Goal: Task Accomplishment & Management: Use online tool/utility

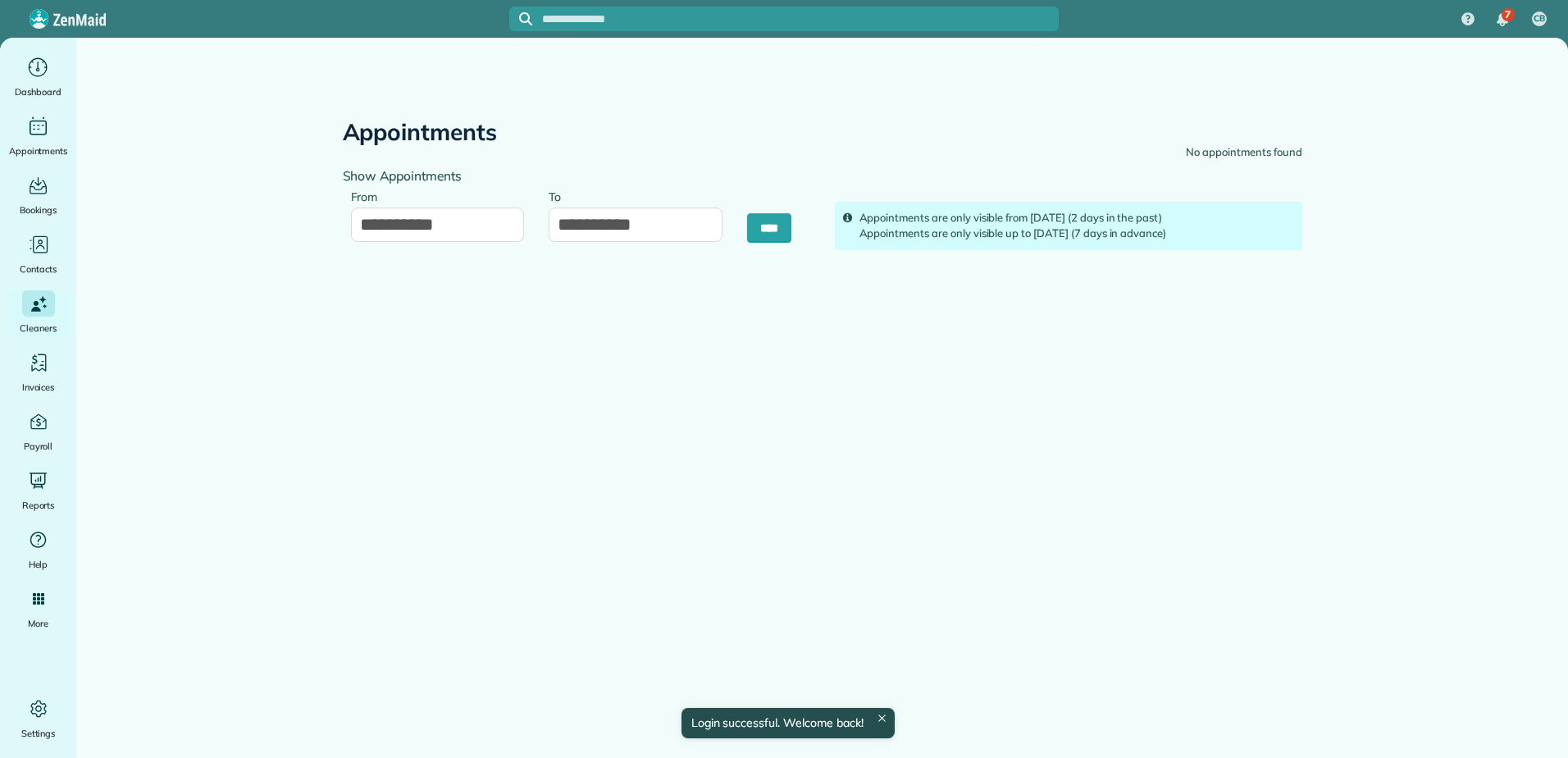
type input "**********"
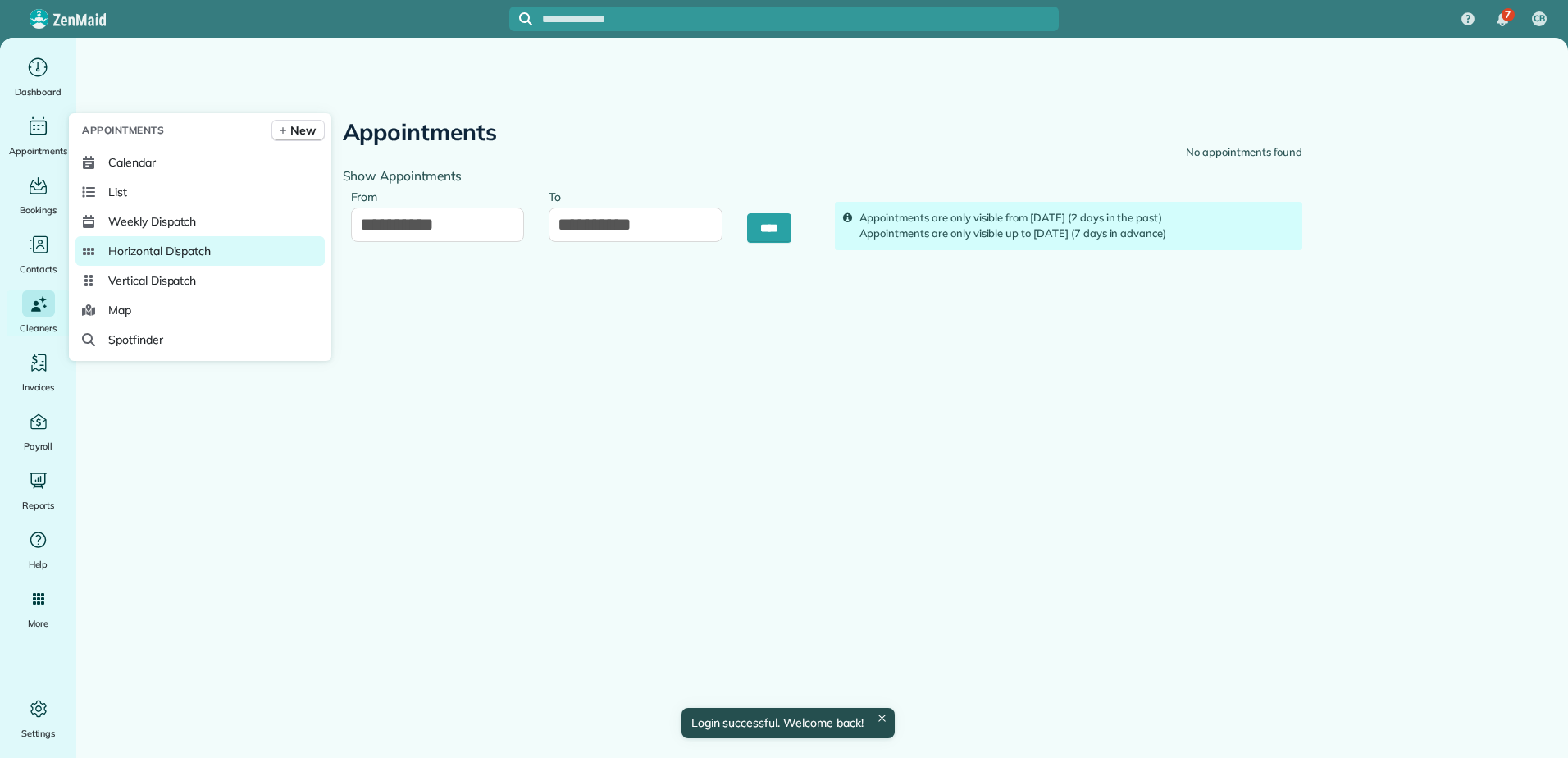
click at [103, 249] on link "Horizontal Dispatch" at bounding box center [200, 251] width 249 height 30
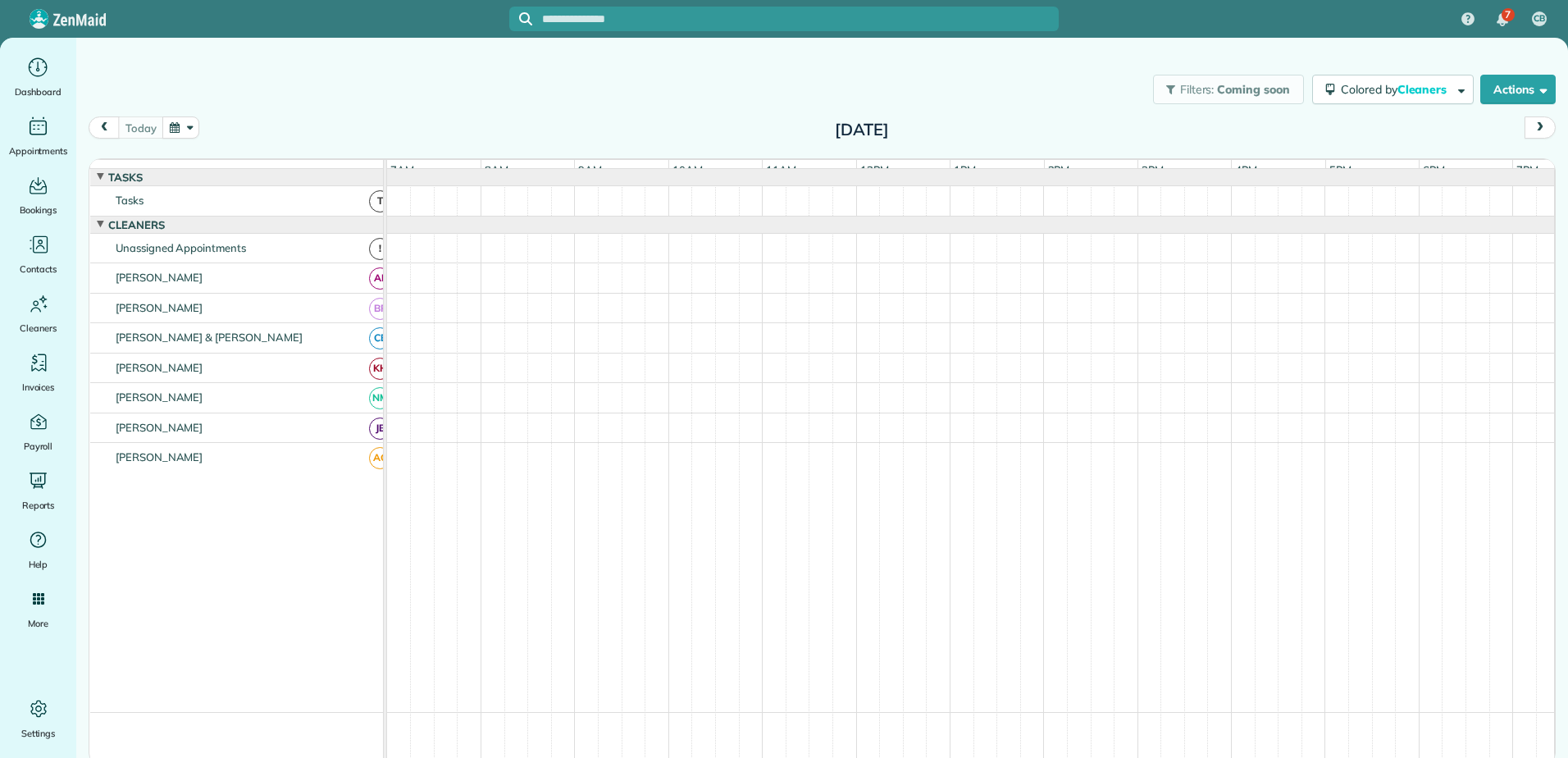
scroll to position [13, 0]
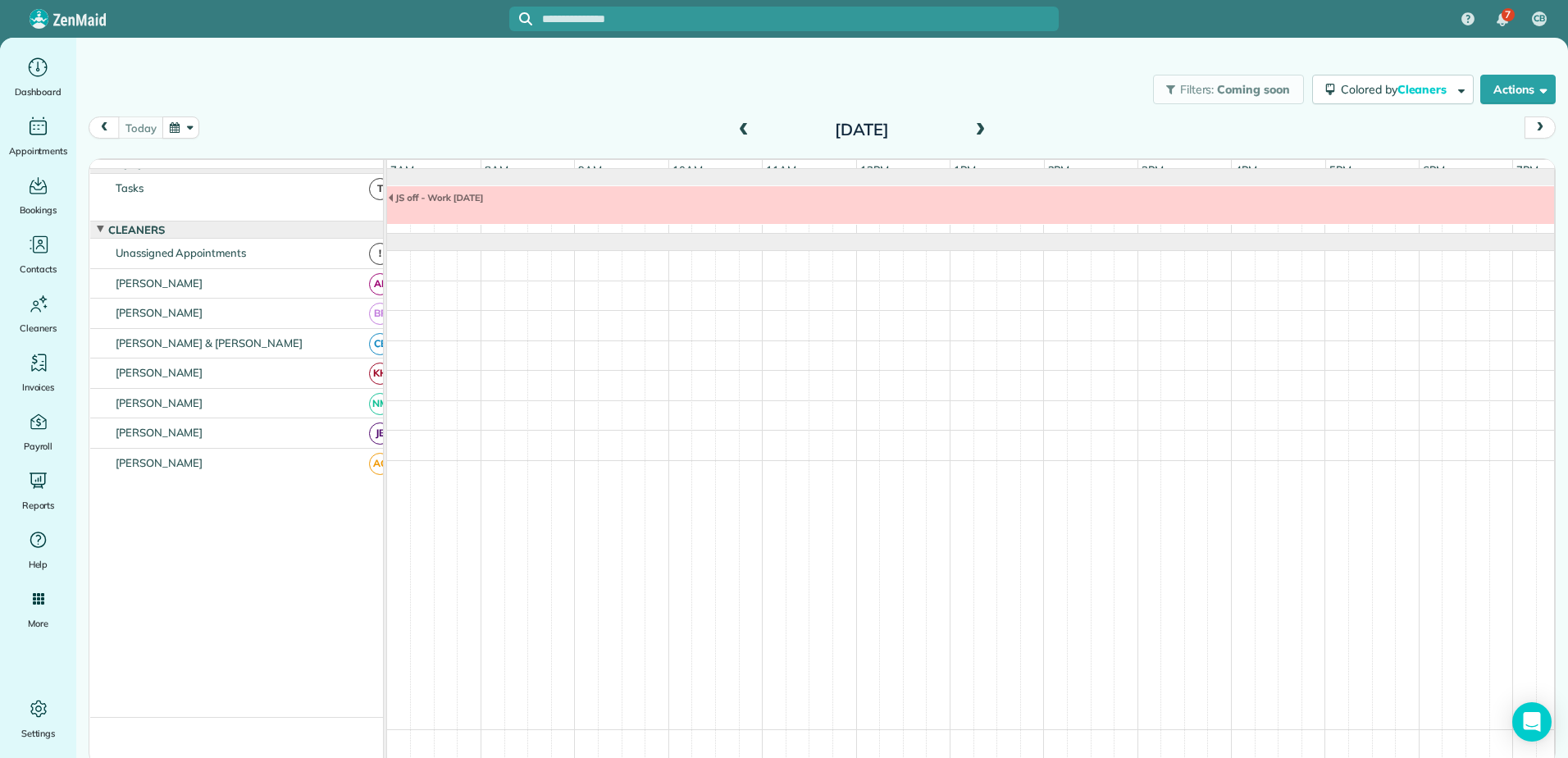
click at [745, 130] on span at bounding box center [744, 130] width 18 height 14
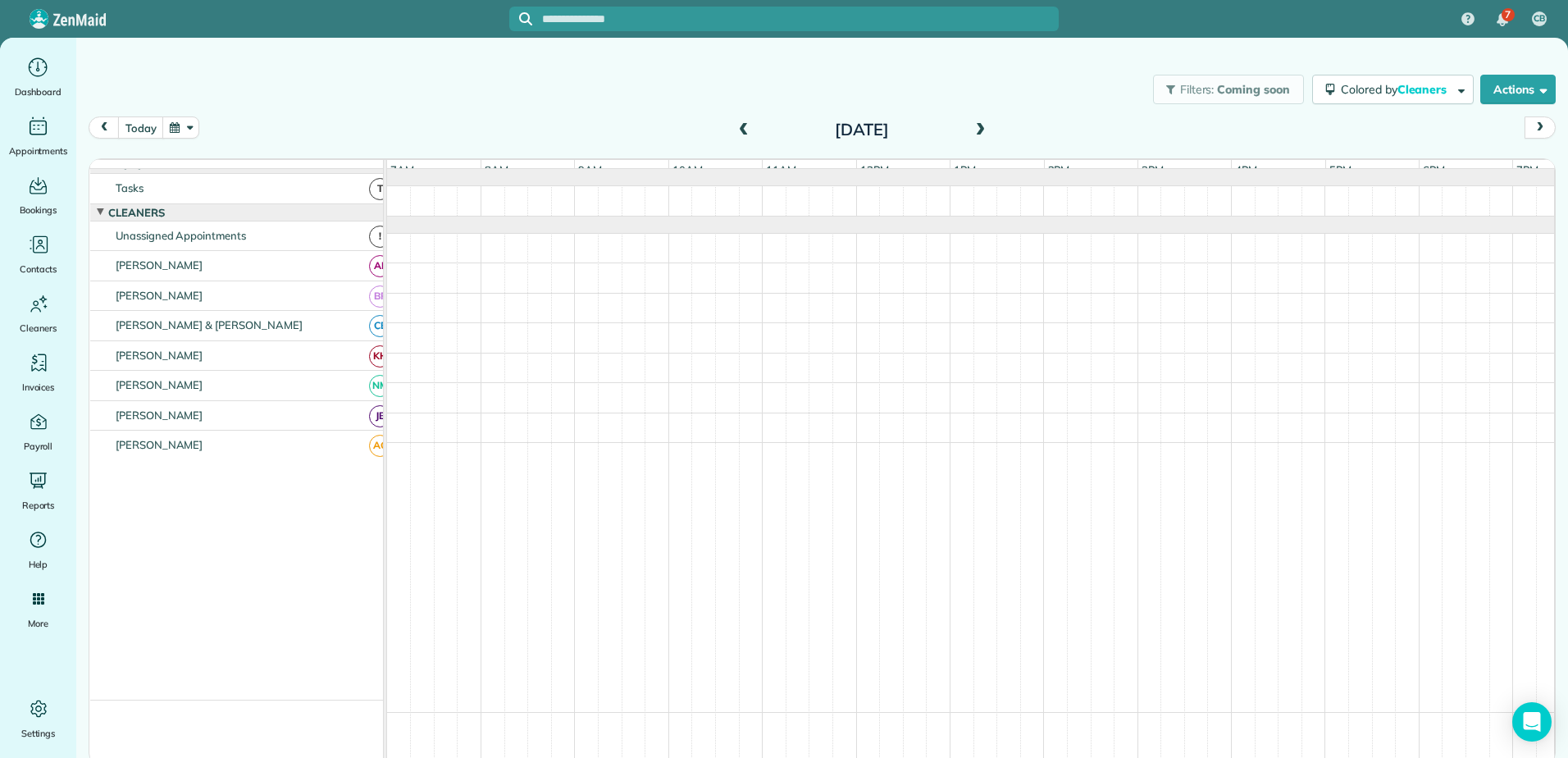
scroll to position [0, 0]
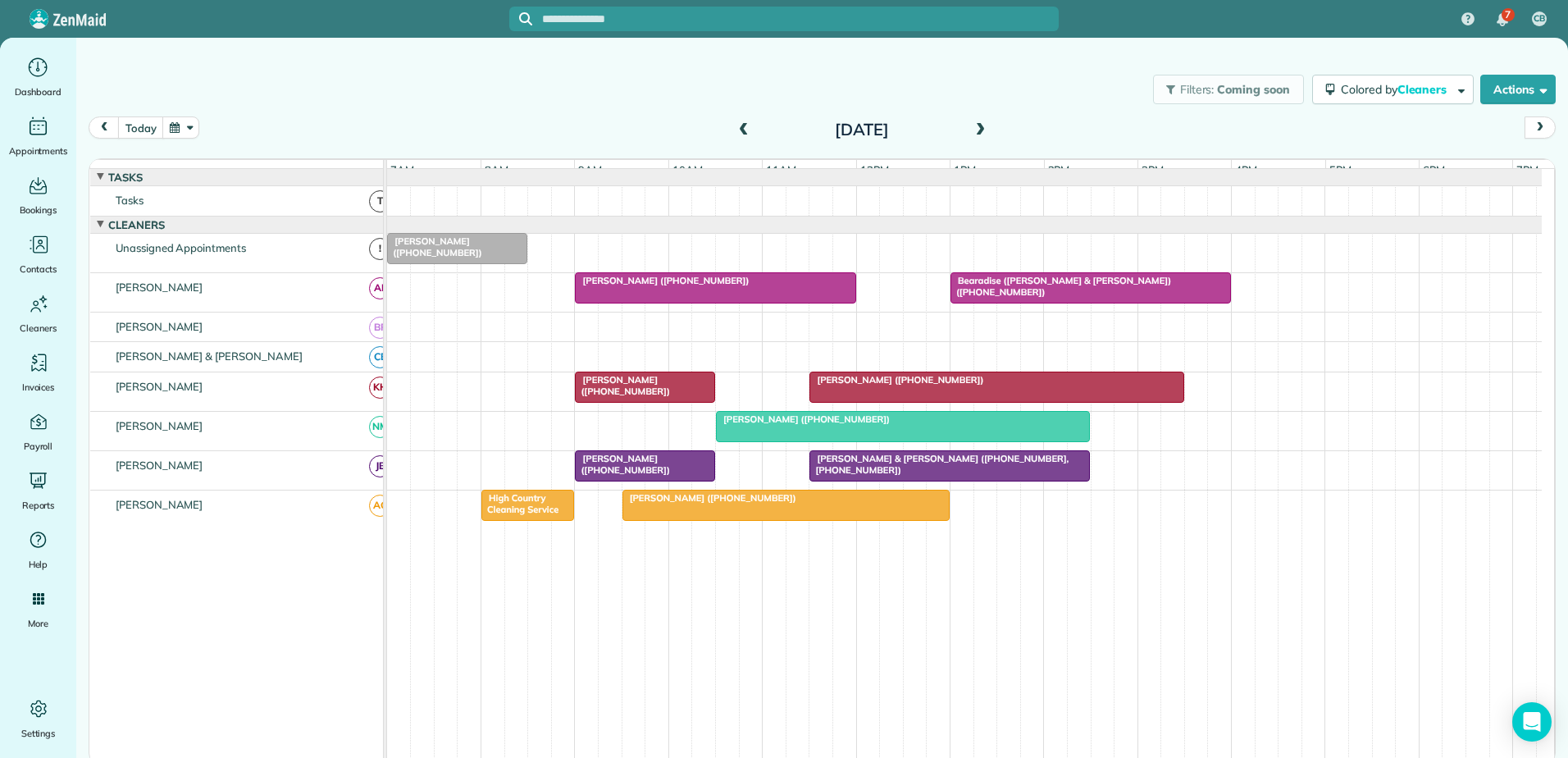
drag, startPoint x: 491, startPoint y: 273, endPoint x: 499, endPoint y: 285, distance: 14.4
click at [498, 273] on div "[PERSON_NAME] ([PHONE_NUMBER])" at bounding box center [964, 253] width 1155 height 39
click at [957, 481] on div at bounding box center [949, 466] width 279 height 30
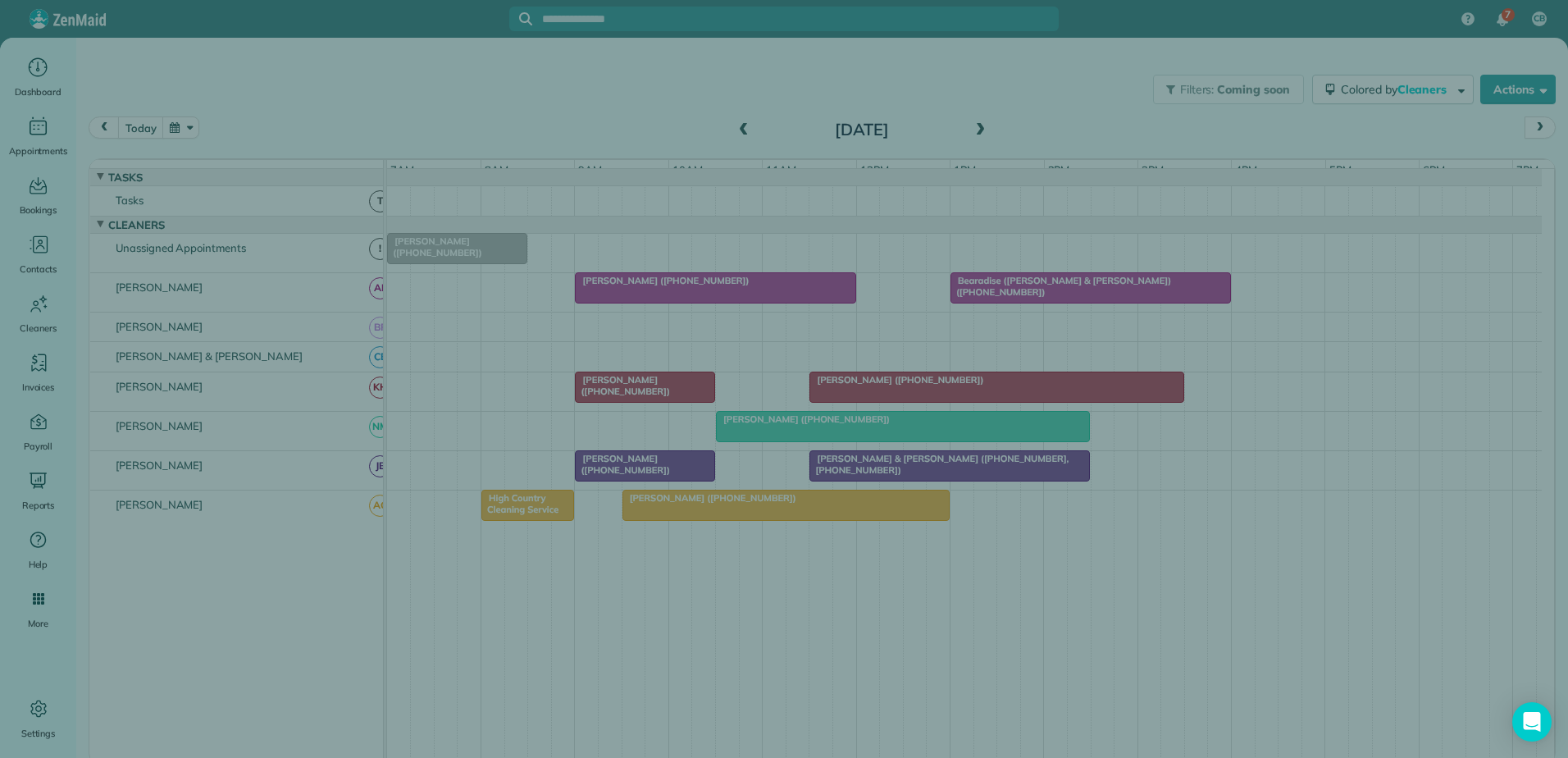
click at [958, 492] on div "Close Cleaners" at bounding box center [784, 379] width 1568 height 758
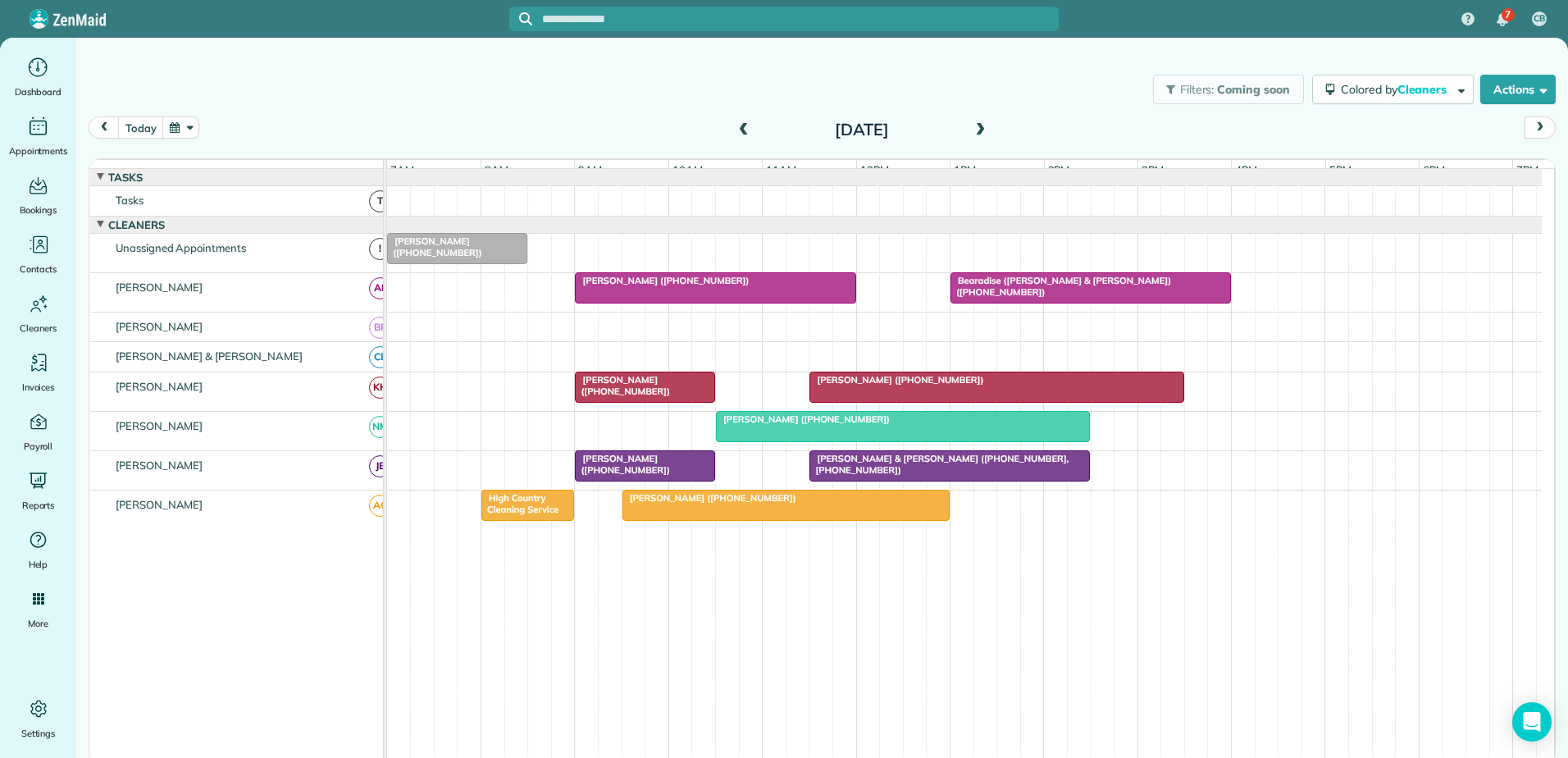
click at [959, 485] on div at bounding box center [784, 379] width 1568 height 758
click at [966, 467] on span "[PERSON_NAME] & [PERSON_NAME] ([PHONE_NUMBER], [PHONE_NUMBER])" at bounding box center [938, 464] width 260 height 23
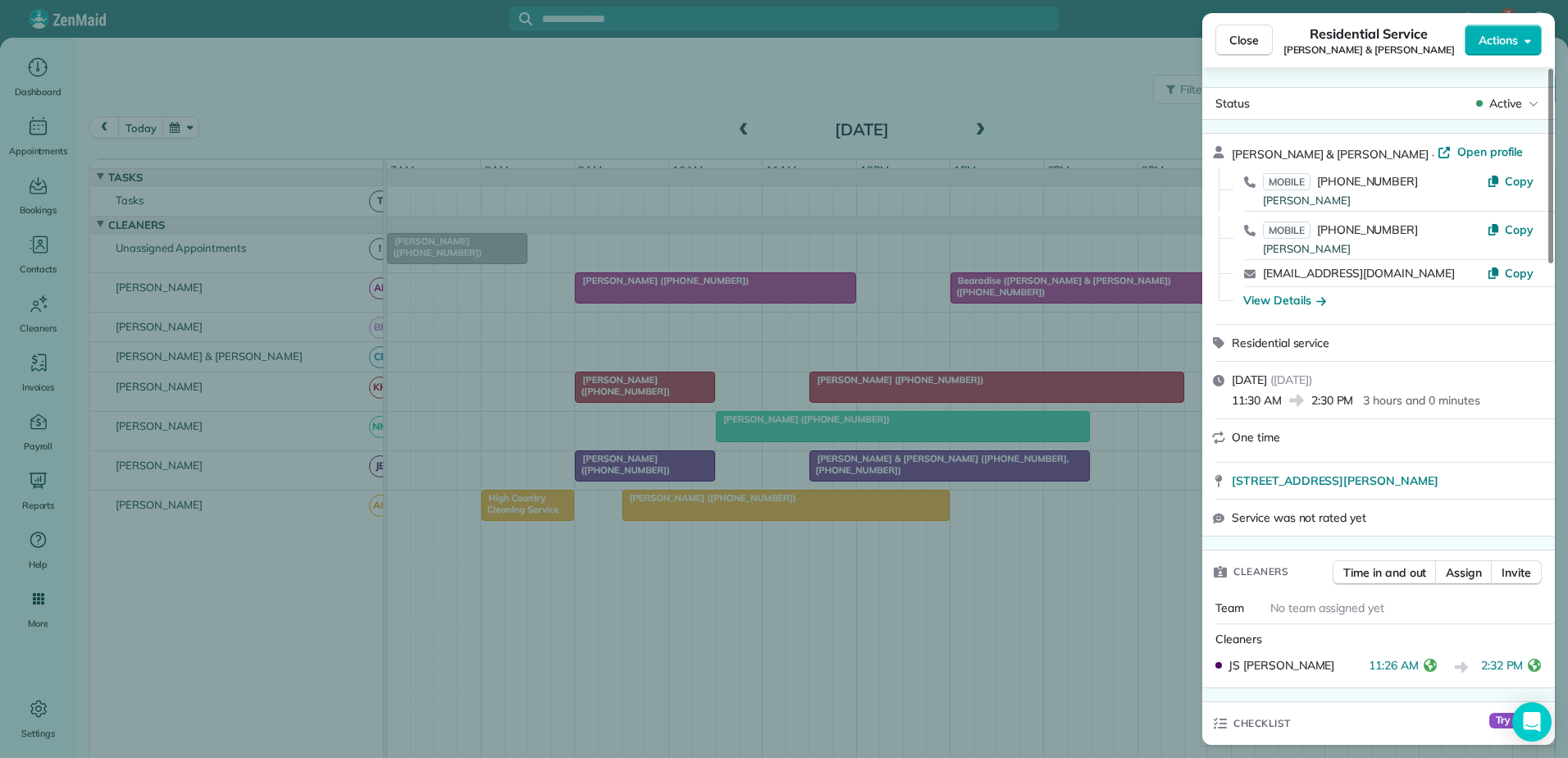
click at [688, 302] on div "Close Residential Service [PERSON_NAME] & [PERSON_NAME] Actions Status Active […" at bounding box center [784, 379] width 1568 height 758
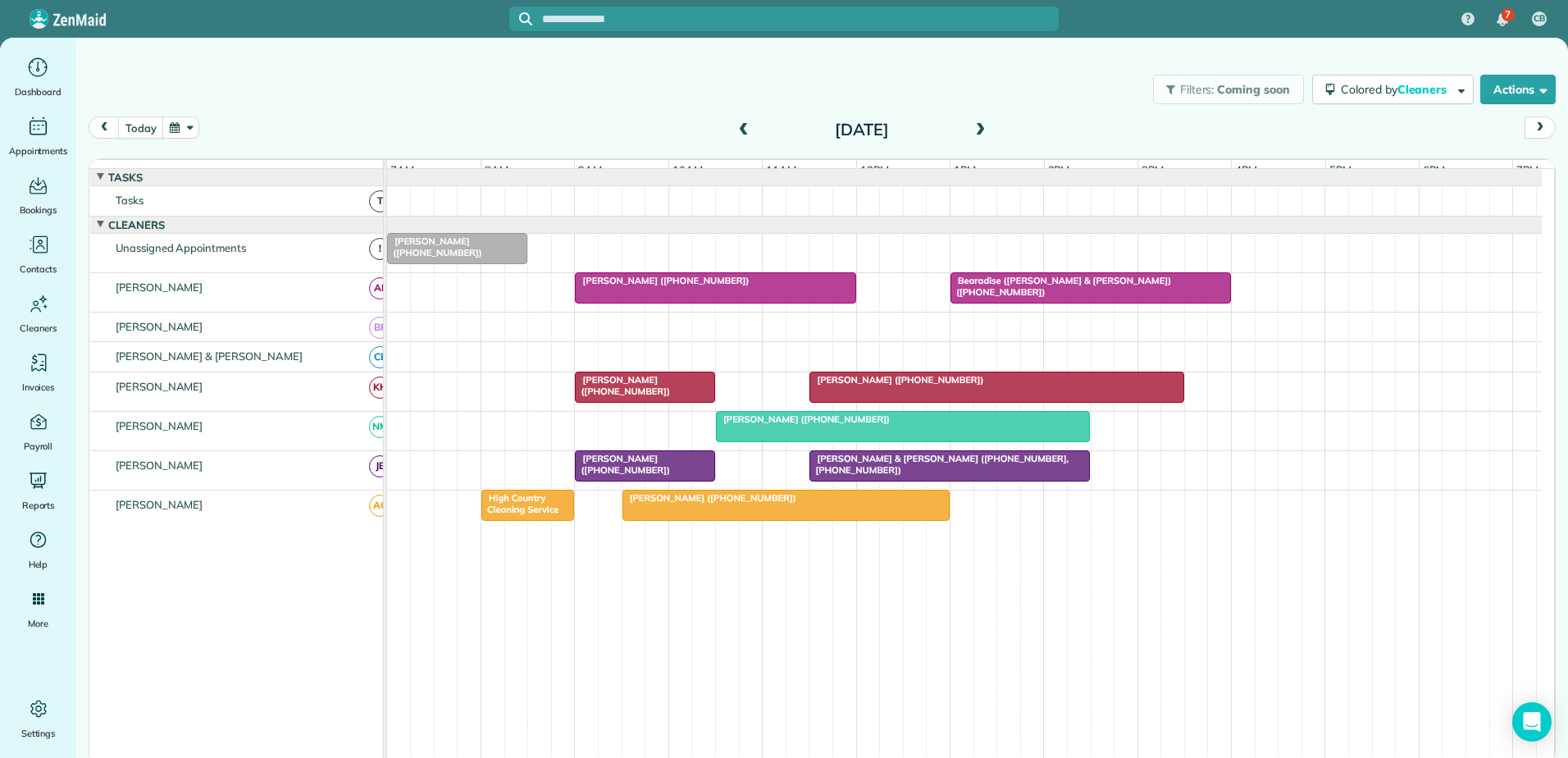
click at [846, 438] on div at bounding box center [904, 426] width 374 height 30
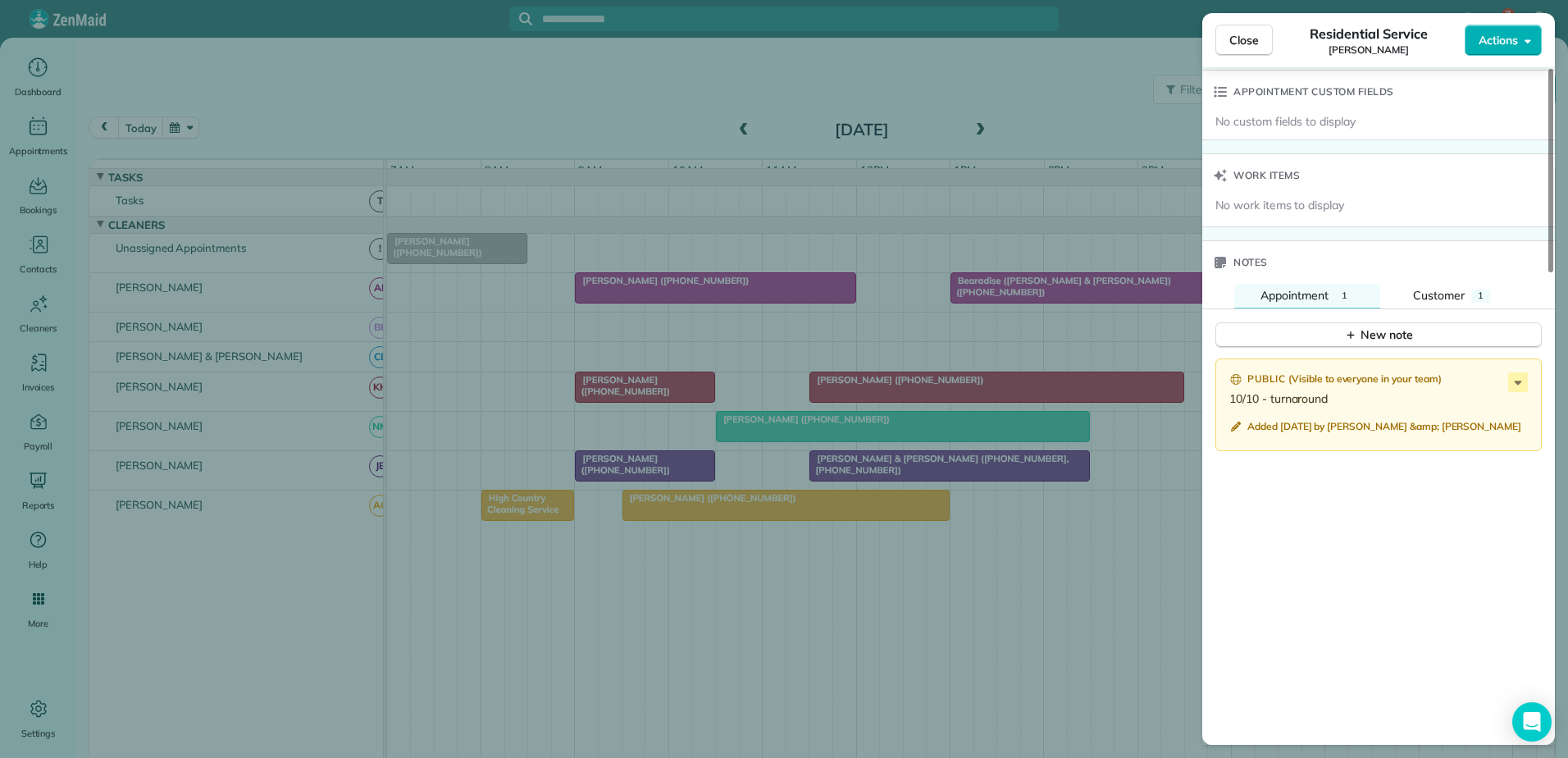
scroll to position [1236, 0]
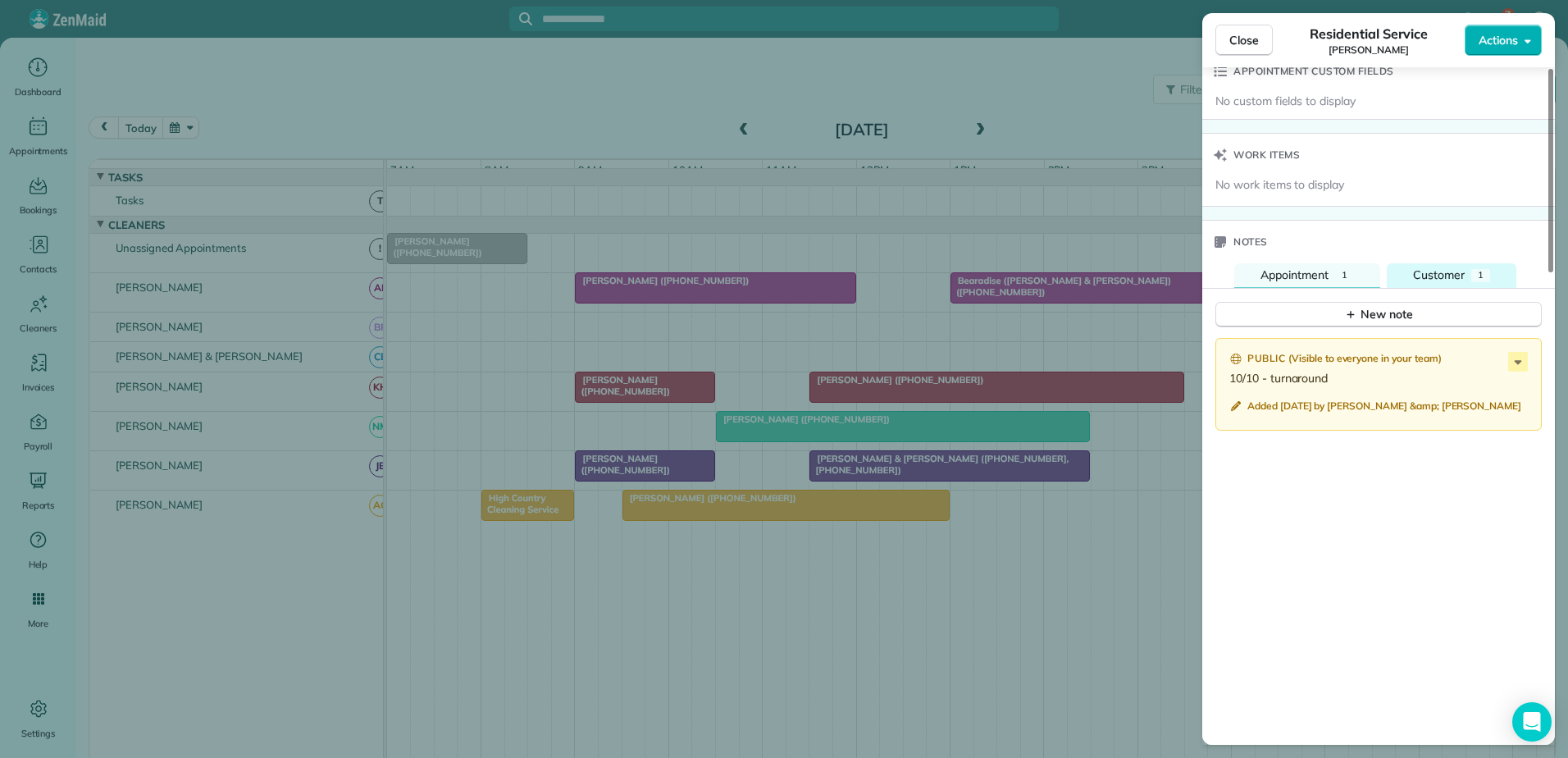
click at [1458, 266] on div "Customer" at bounding box center [1438, 275] width 51 height 18
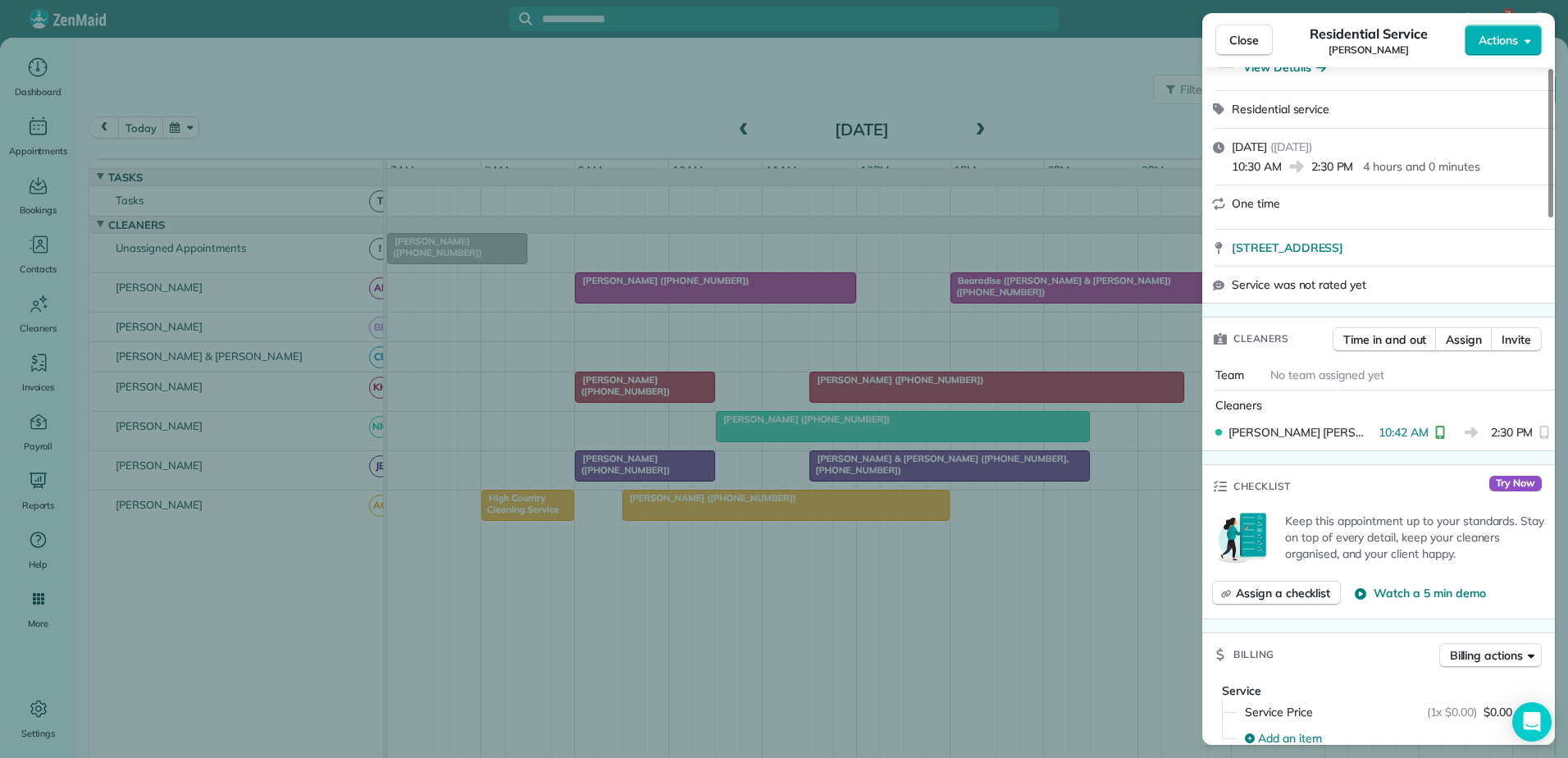
scroll to position [0, 0]
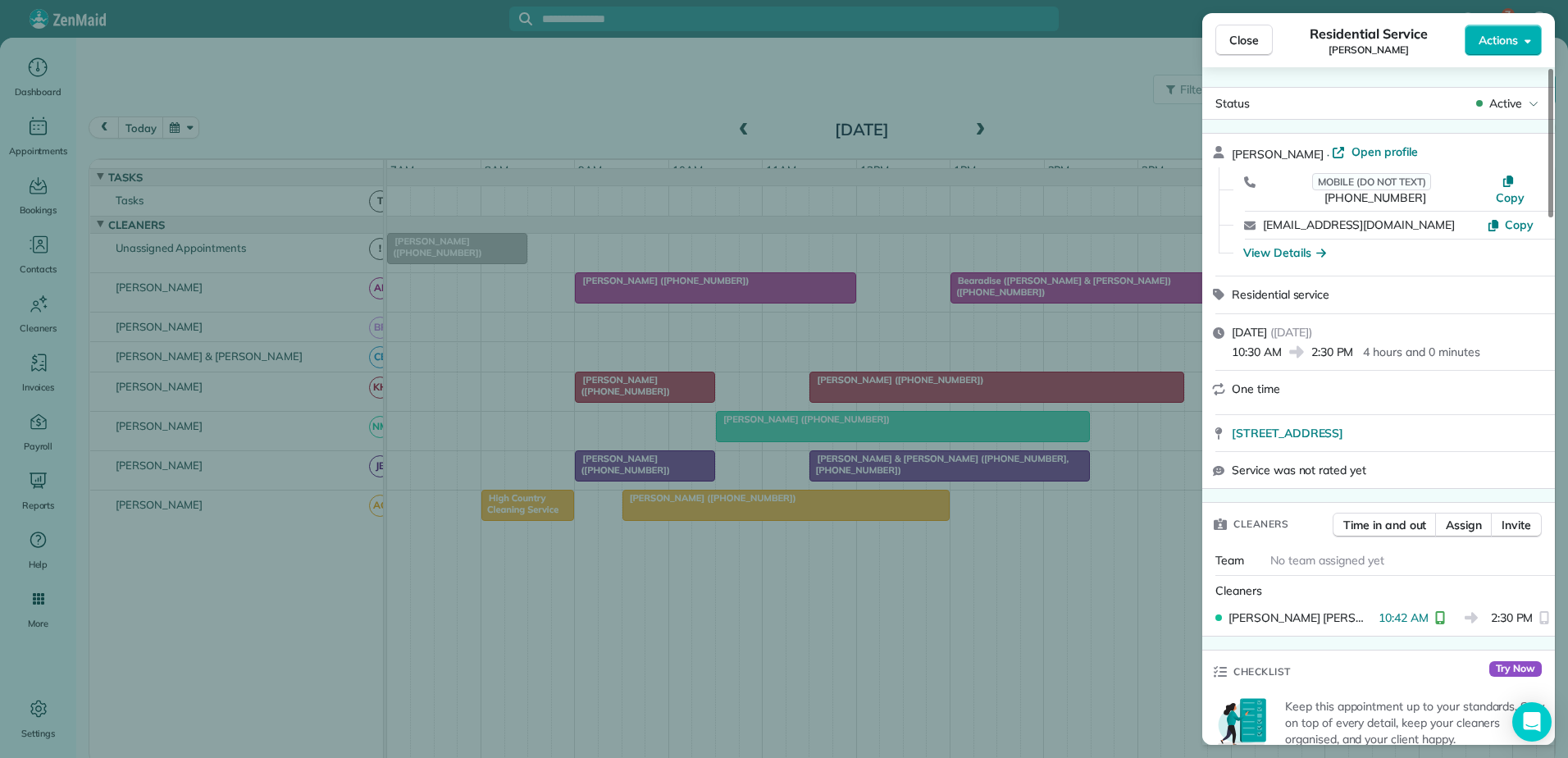
click at [845, 362] on div "Close Residential Service [PERSON_NAME] Actions Status Active [PERSON_NAME] · O…" at bounding box center [784, 379] width 1568 height 758
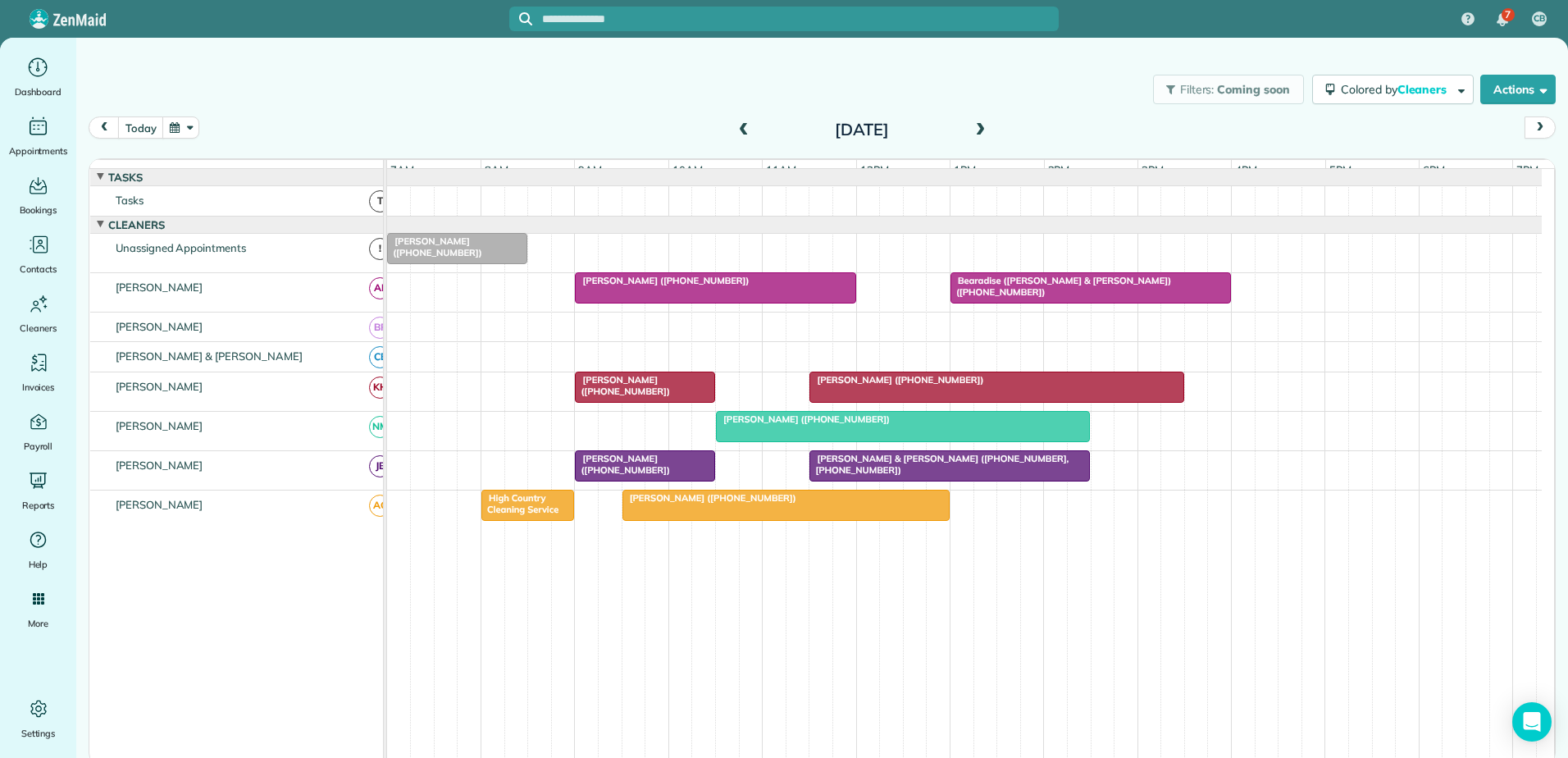
click at [1010, 299] on div at bounding box center [1091, 288] width 279 height 30
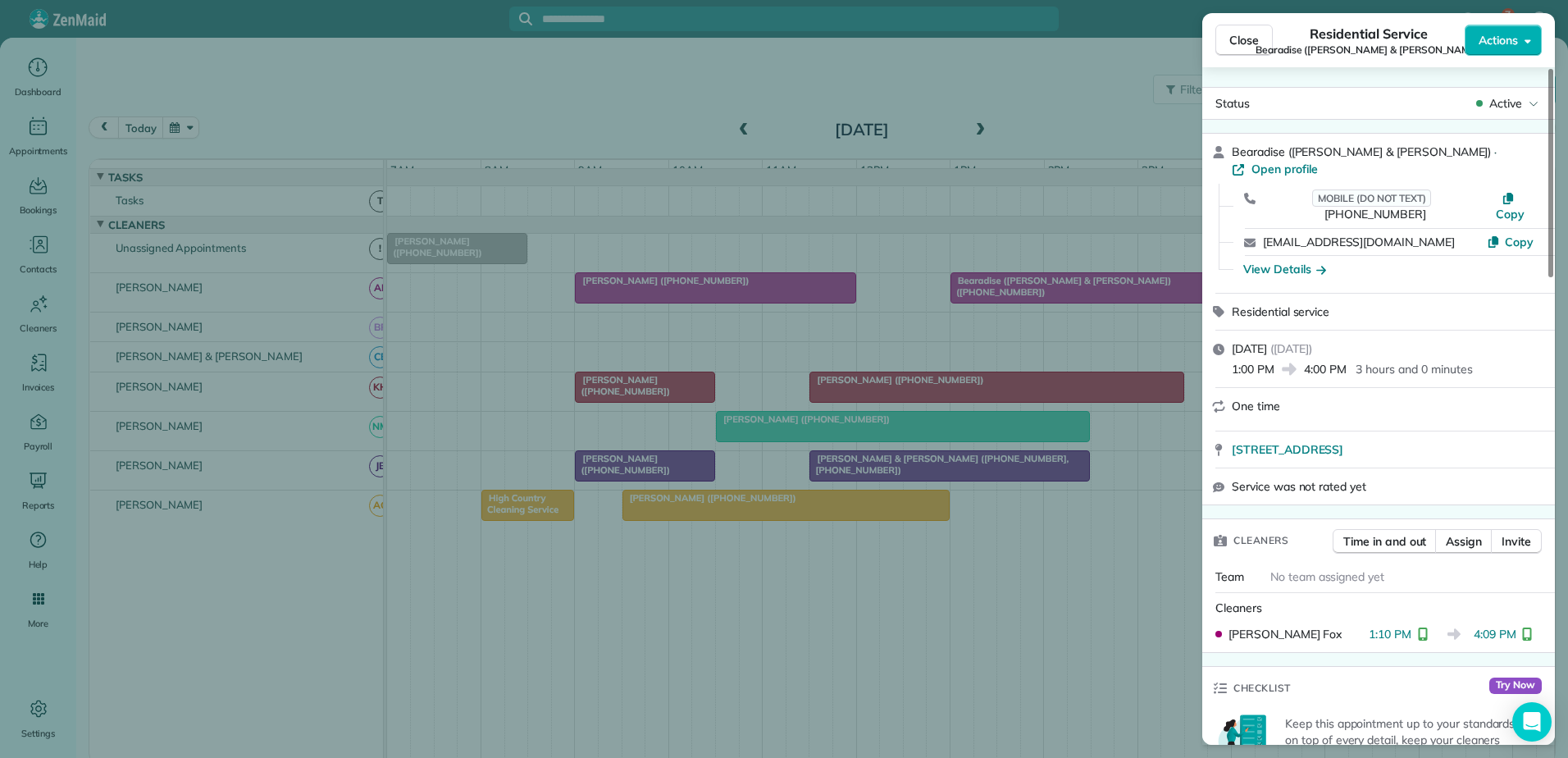
click at [706, 322] on div "Close Residential Service Bearadise ([PERSON_NAME] & [PERSON_NAME]) Actions Sta…" at bounding box center [784, 379] width 1568 height 758
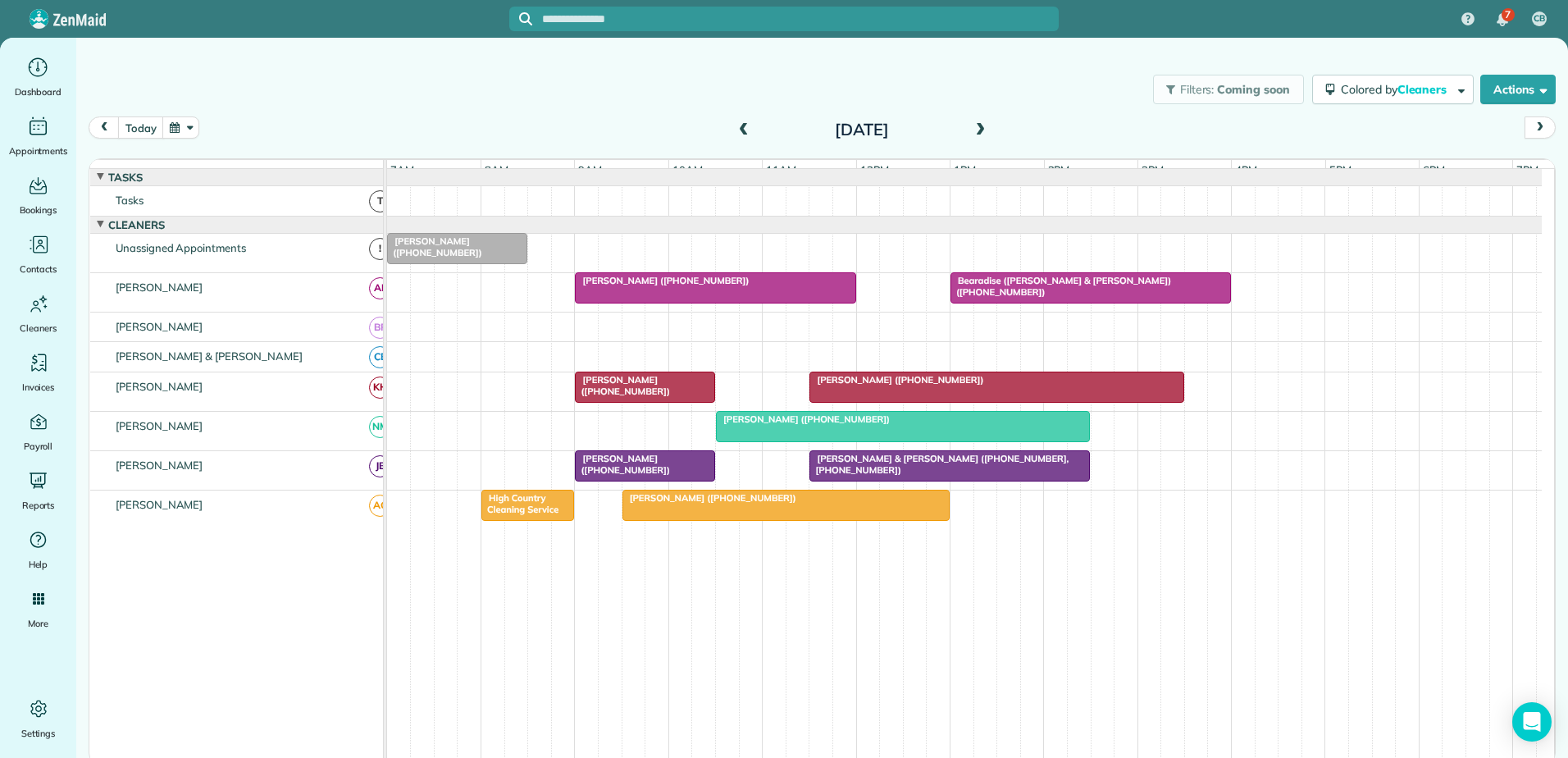
click at [1020, 401] on div at bounding box center [997, 387] width 374 height 30
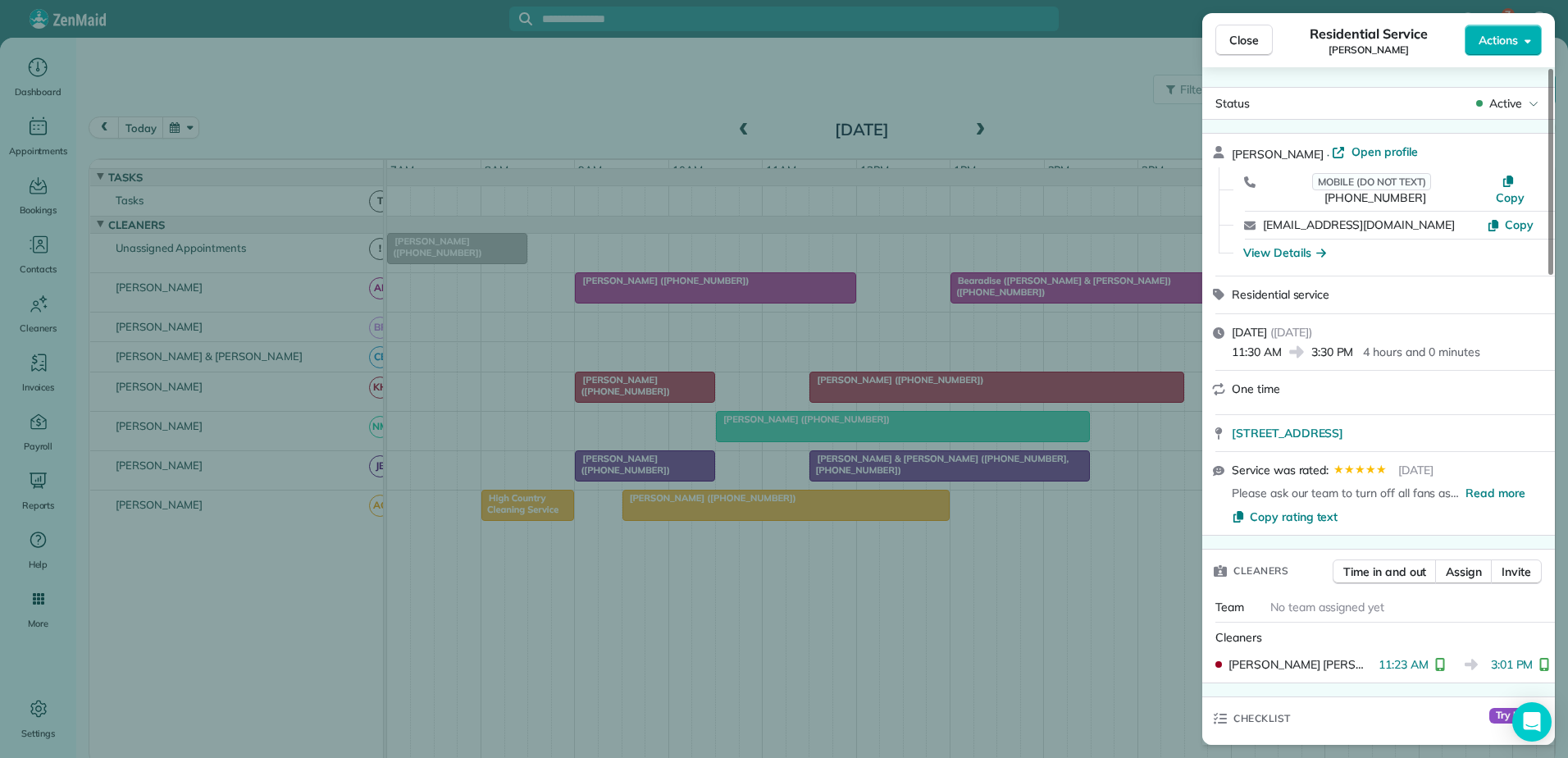
click at [1020, 401] on div "Close Residential Service [PERSON_NAME] Actions Status Active [PERSON_NAME] · O…" at bounding box center [784, 379] width 1568 height 758
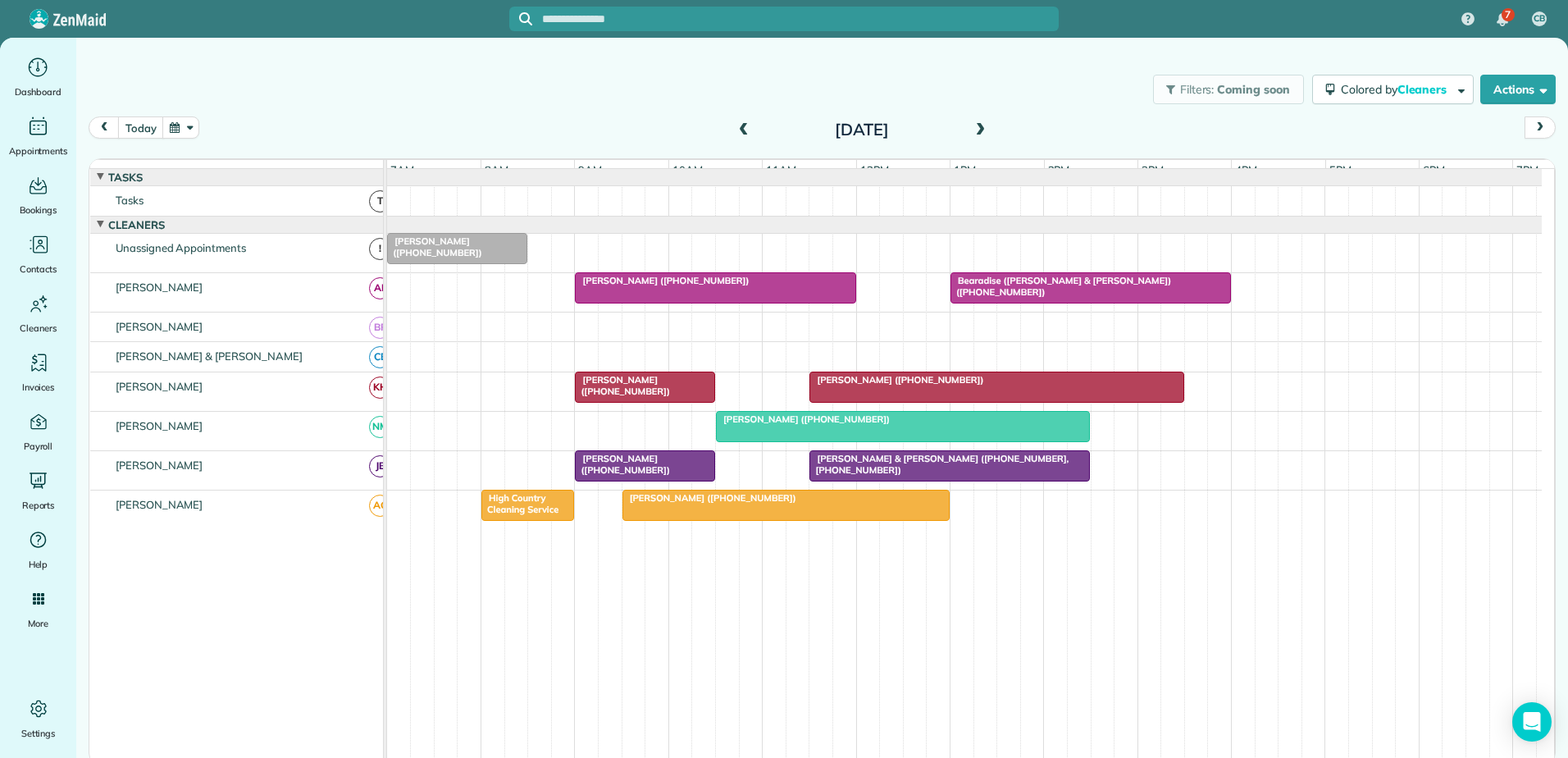
click at [1020, 401] on div at bounding box center [997, 387] width 374 height 30
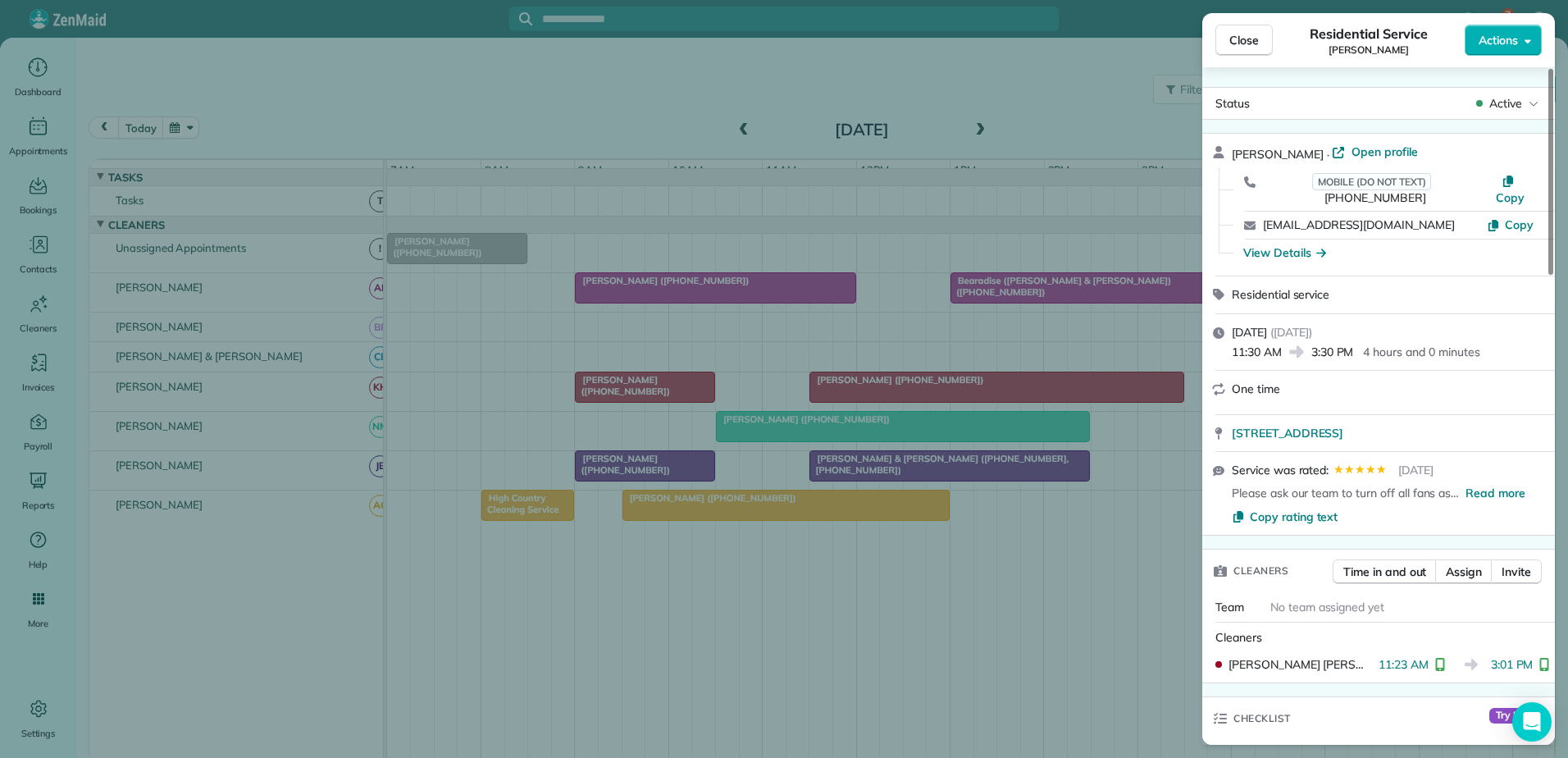
click at [668, 391] on div "Close Residential Service [PERSON_NAME] Actions Status Active [PERSON_NAME] · O…" at bounding box center [784, 379] width 1568 height 758
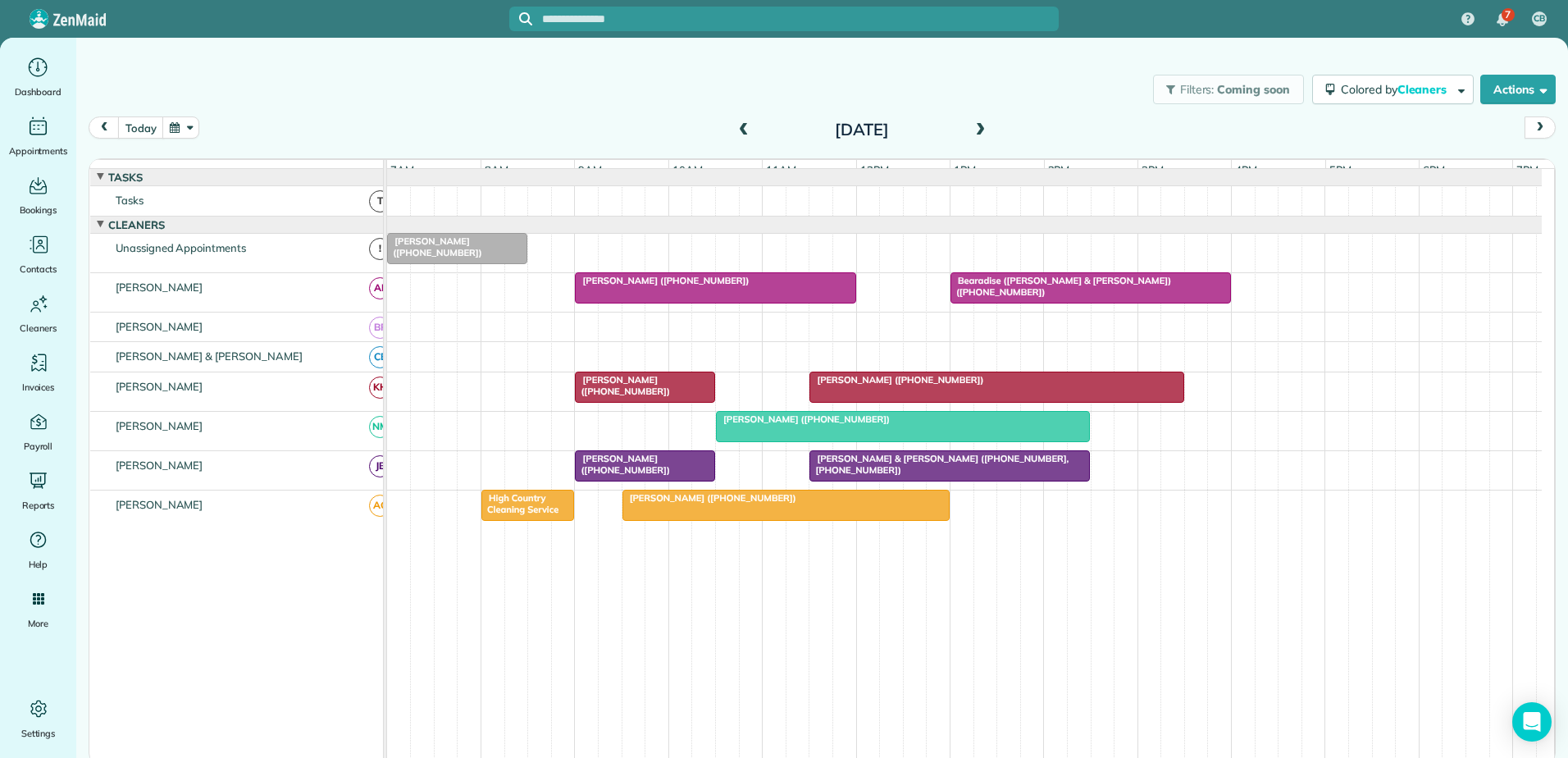
click at [671, 393] on div "[PERSON_NAME] ([PHONE_NUMBER])" at bounding box center [645, 386] width 131 height 23
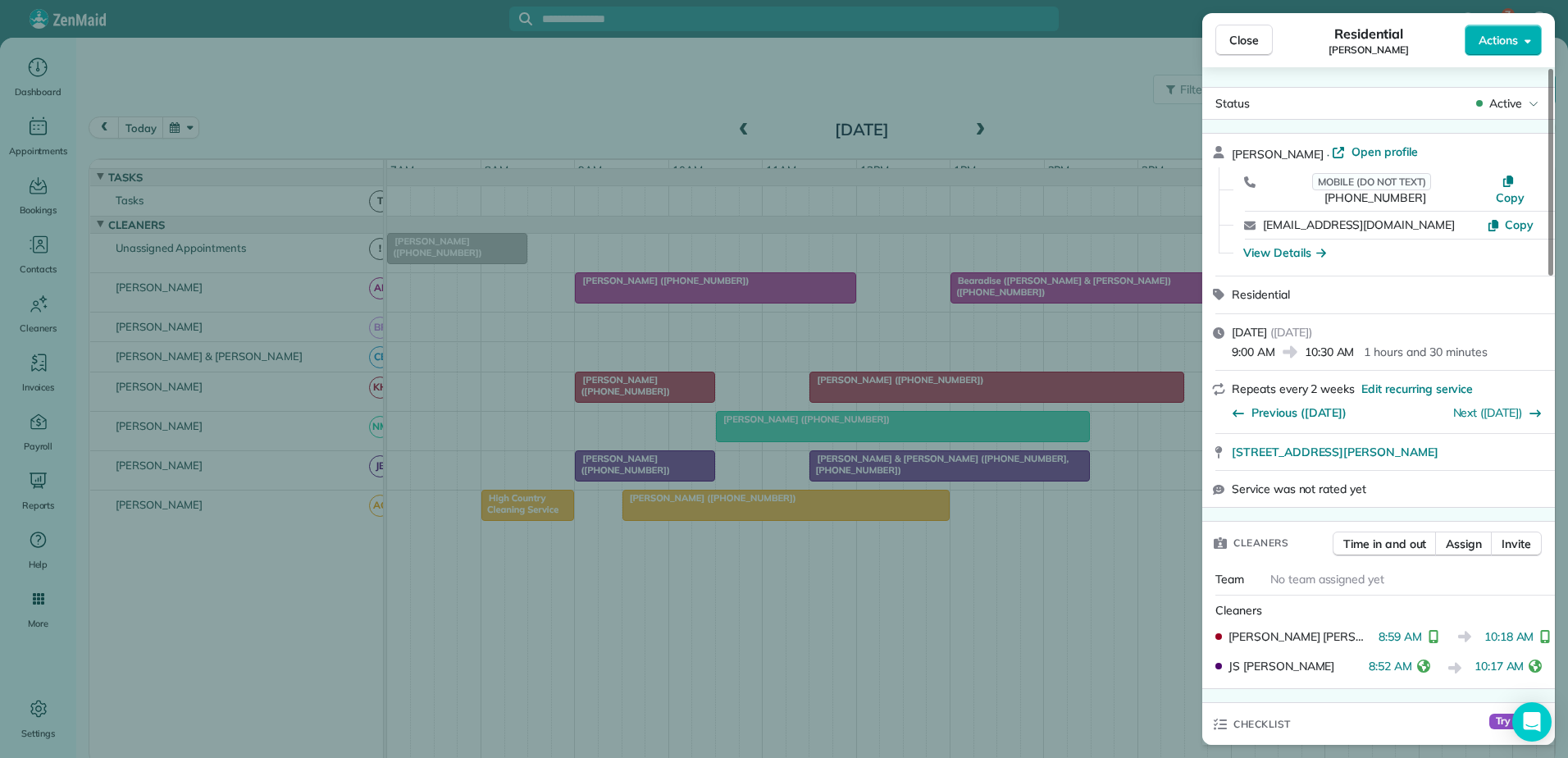
click at [865, 393] on div "Close Residential [PERSON_NAME] Actions Status Active [PERSON_NAME] · Open prof…" at bounding box center [784, 379] width 1568 height 758
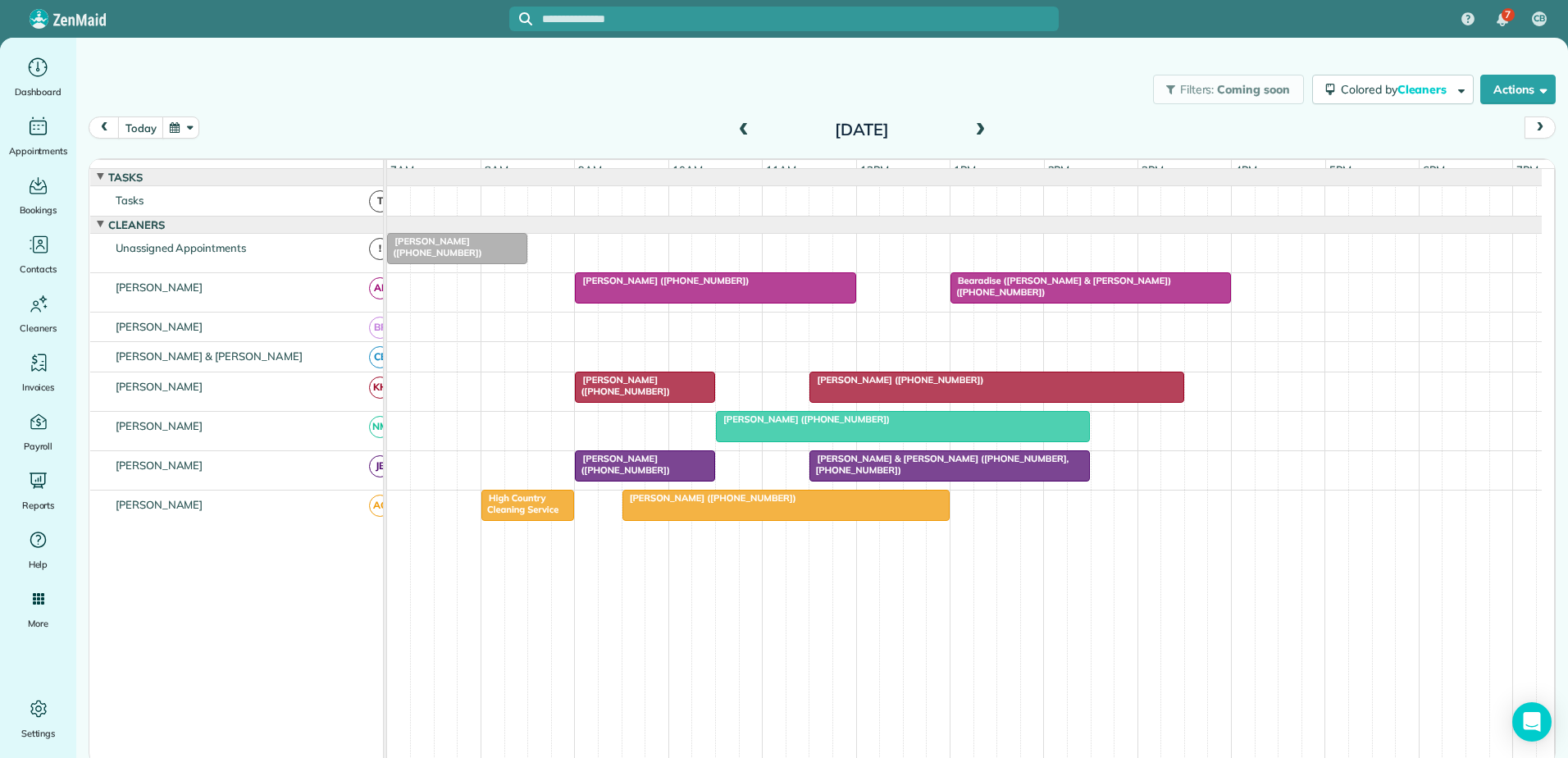
click at [865, 385] on span "[PERSON_NAME] ([PHONE_NUMBER])" at bounding box center [896, 380] width 176 height 12
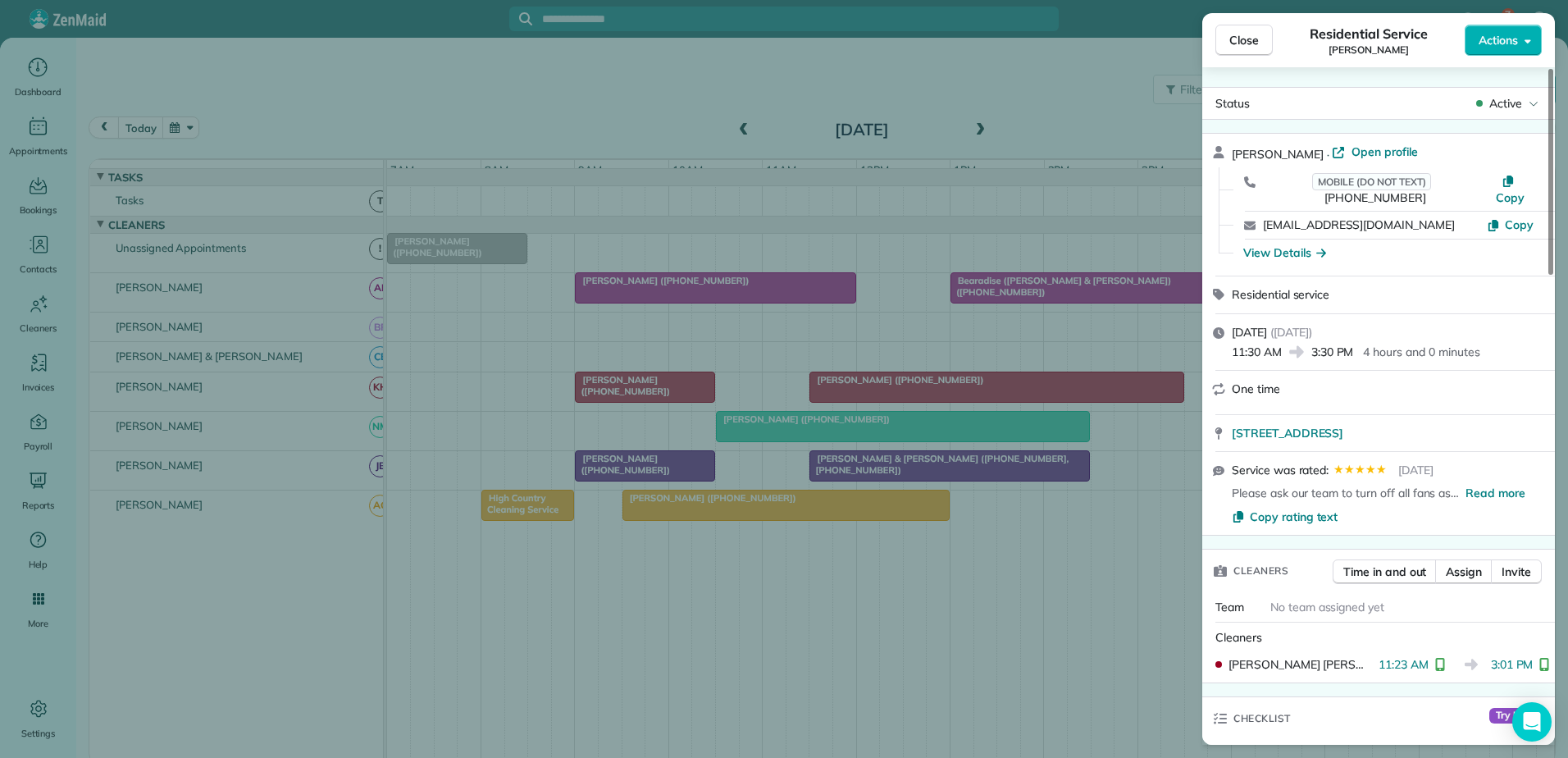
click at [715, 153] on div "Close Residential Service [PERSON_NAME] Actions Status Active [PERSON_NAME] · O…" at bounding box center [784, 379] width 1568 height 758
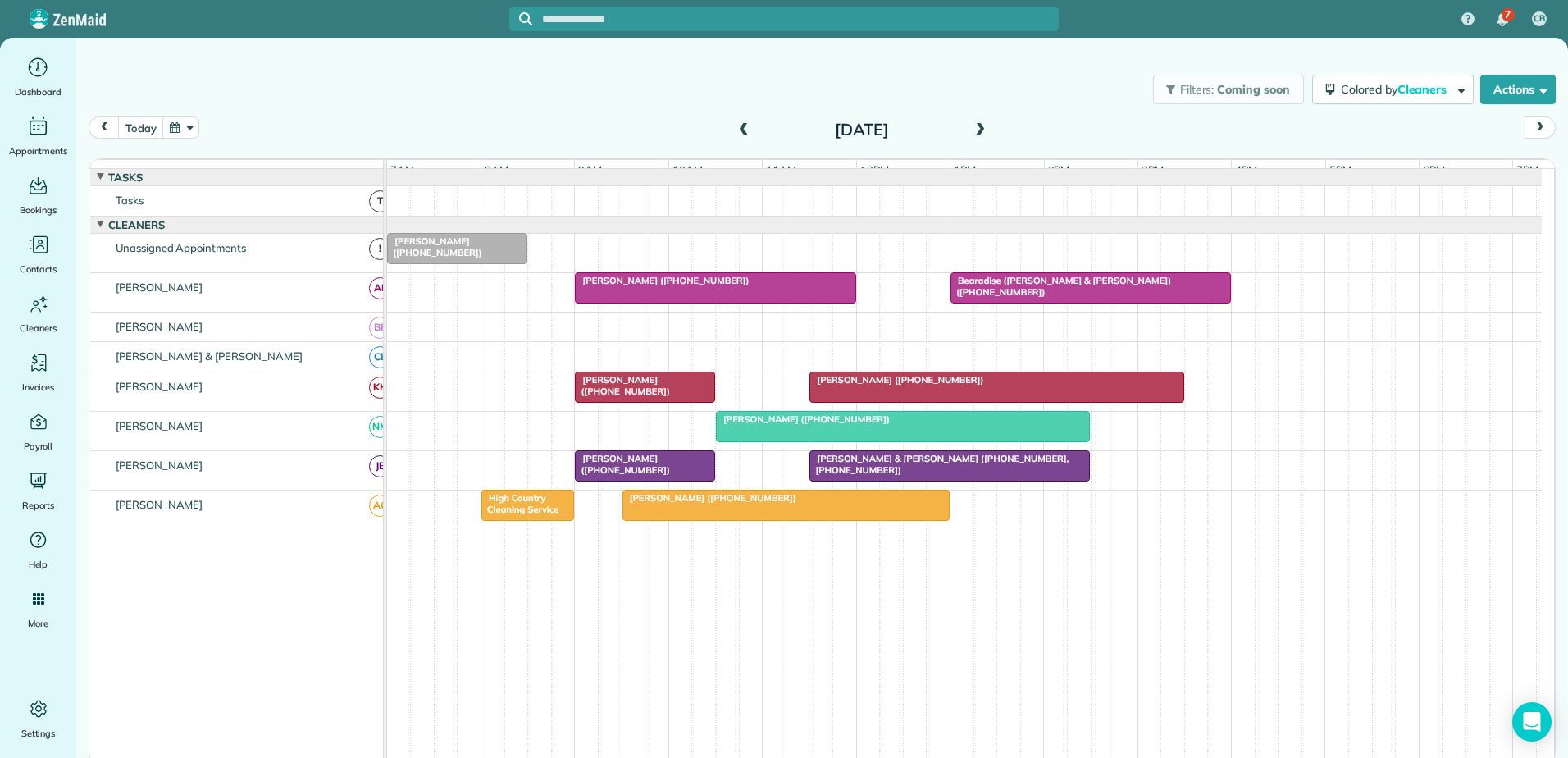
click at [982, 131] on span at bounding box center [980, 130] width 18 height 14
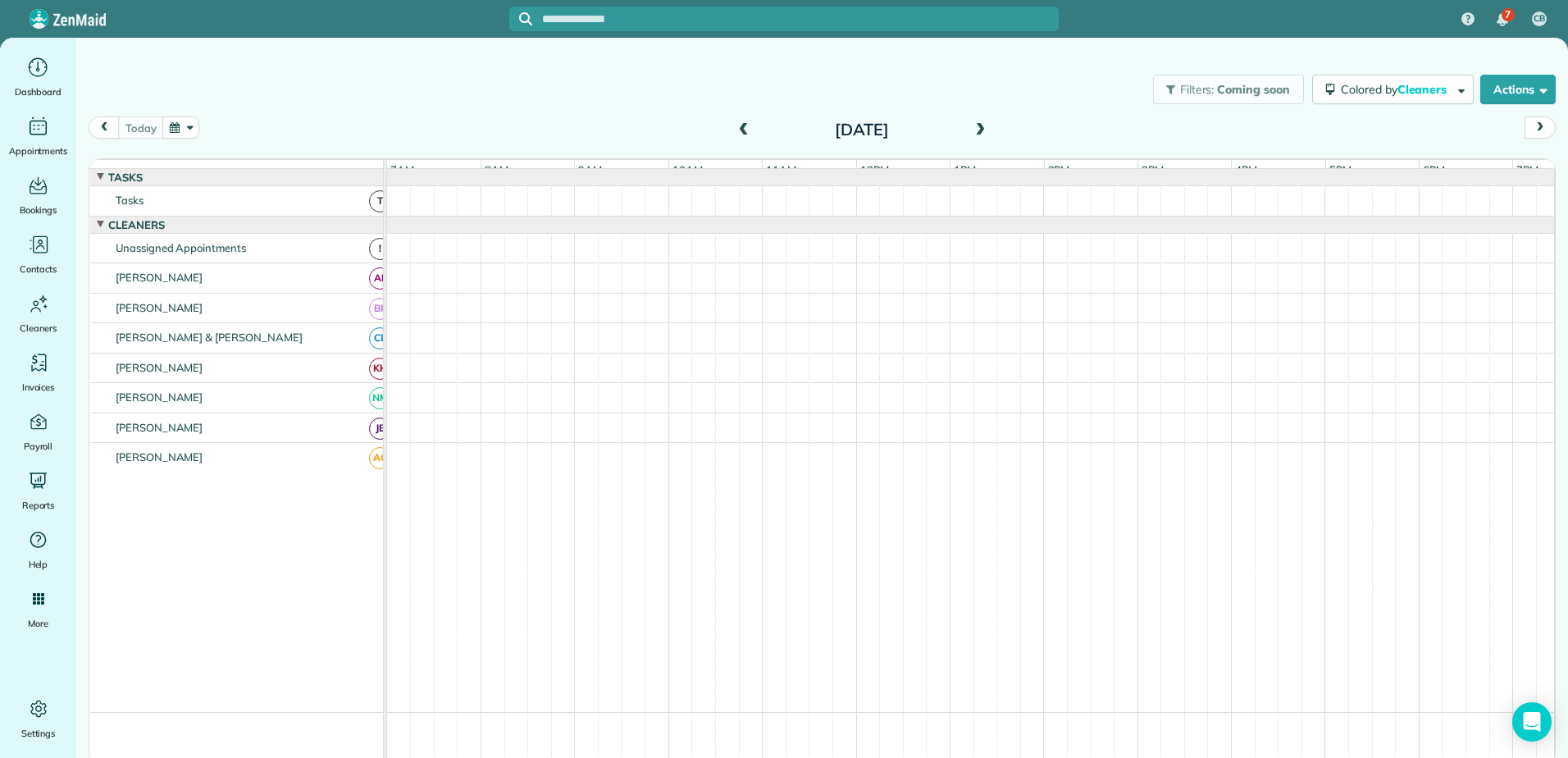
scroll to position [13, 0]
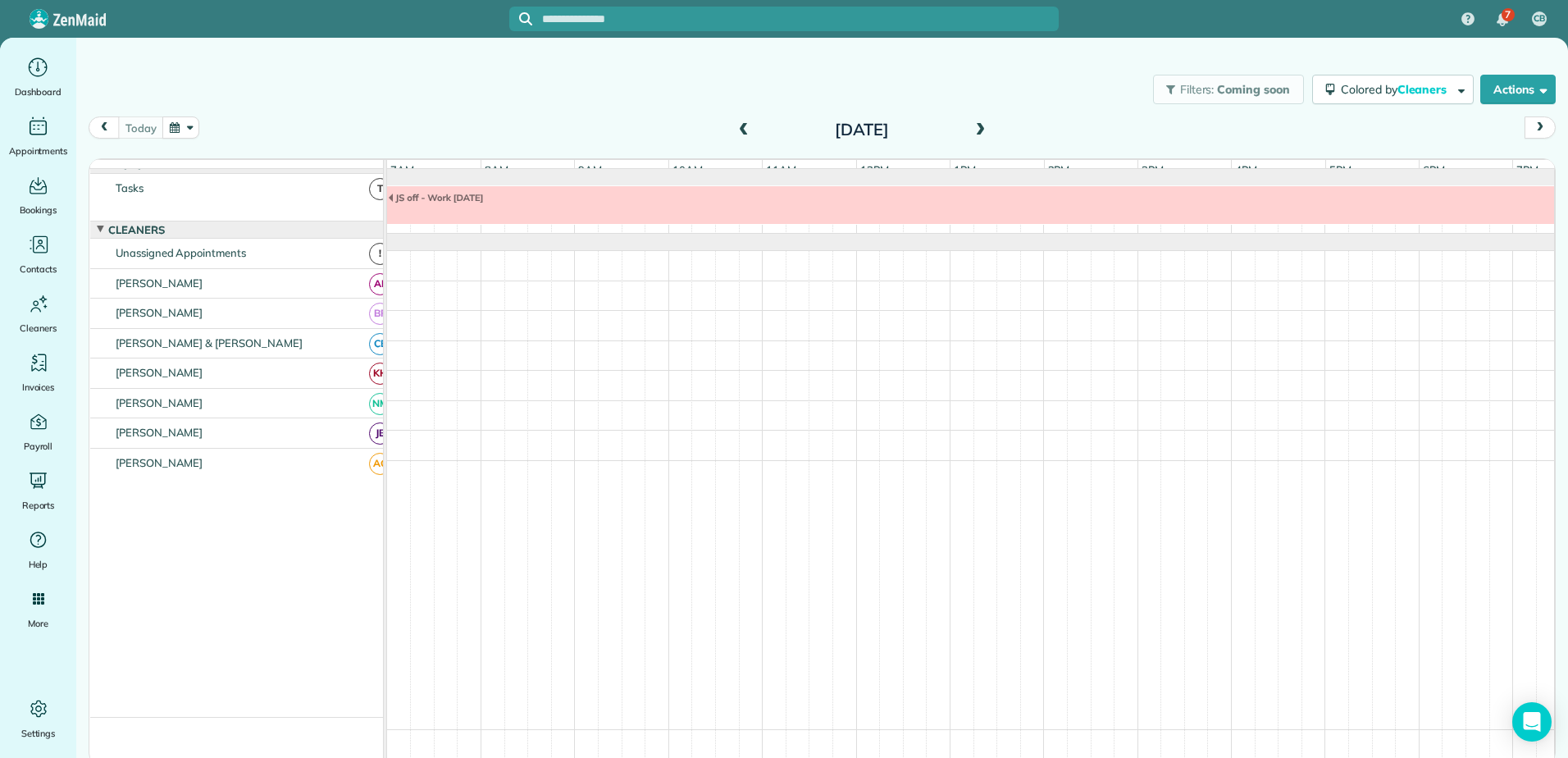
click at [982, 131] on span at bounding box center [980, 130] width 18 height 14
